Goal: Obtain resource: Download file/media

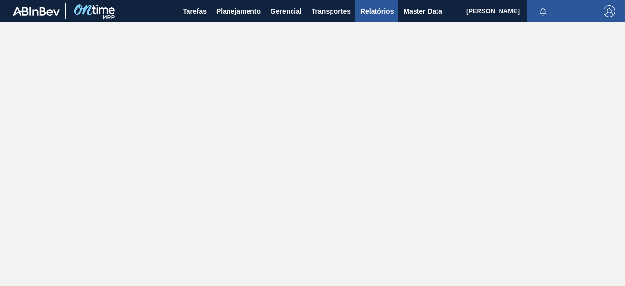
click at [372, 11] on span "Relatórios" at bounding box center [376, 11] width 33 height 12
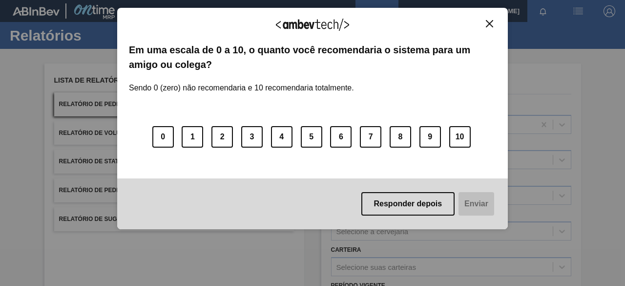
click at [218, 0] on body "Tarefas Planejamento Gerencial Transportes Relatórios Master Data [PERSON_NAME]…" at bounding box center [312, 0] width 625 height 0
click at [491, 23] on img "Close" at bounding box center [489, 23] width 7 height 7
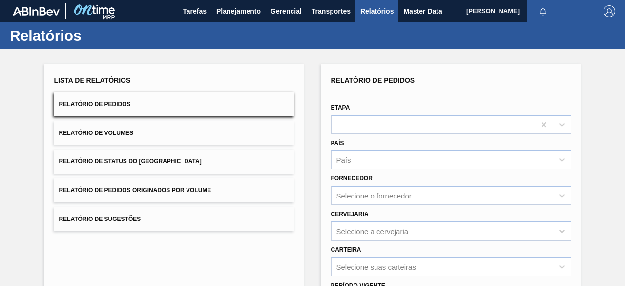
click at [243, 188] on button "Relatório de Pedidos Originados por Volume" at bounding box center [174, 190] width 240 height 24
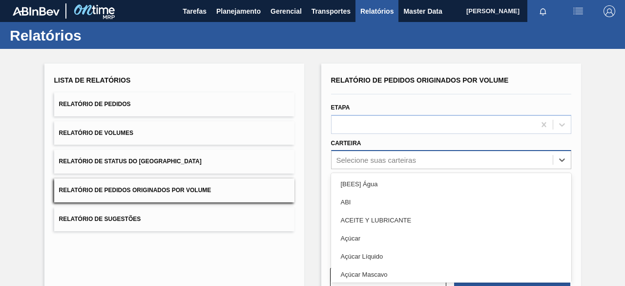
scroll to position [37, 0]
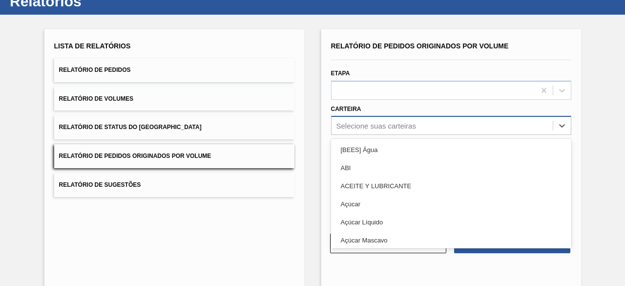
click at [394, 135] on div "option [BEES] Água focused, 1 of 101. 101 results available. Use Up and Down to…" at bounding box center [451, 125] width 240 height 19
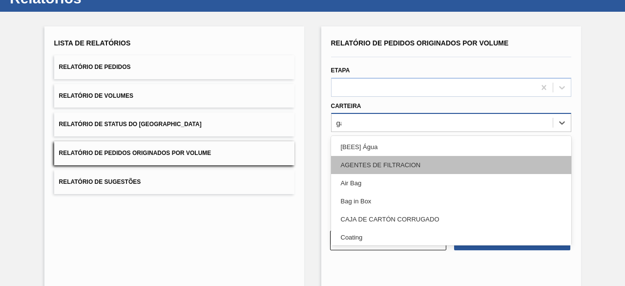
type input "gar"
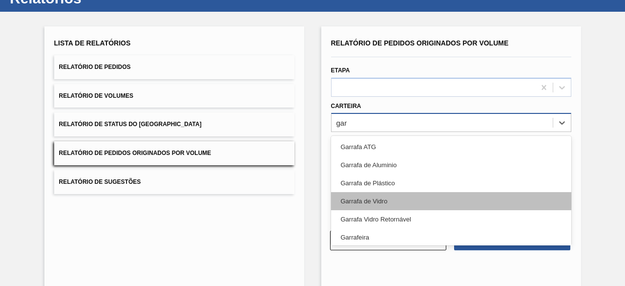
click at [386, 198] on div "Garrafa de Vidro" at bounding box center [451, 201] width 240 height 18
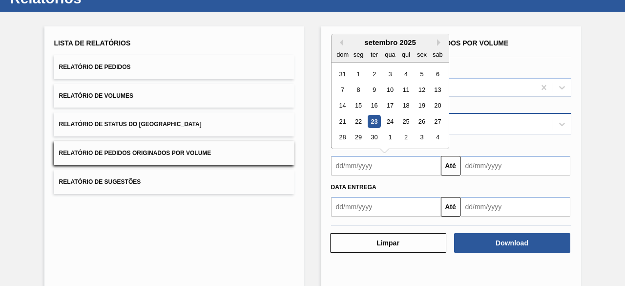
click at [386, 160] on input "text" at bounding box center [386, 166] width 110 height 20
click at [344, 104] on div "14" at bounding box center [342, 105] width 13 height 13
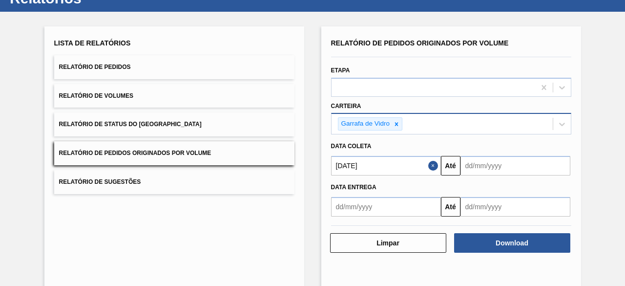
type input "[DATE]"
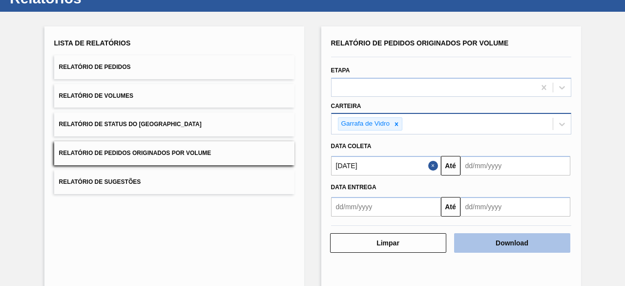
click at [524, 240] on button "Download" at bounding box center [512, 243] width 116 height 20
